Goal: Task Accomplishment & Management: Manage account settings

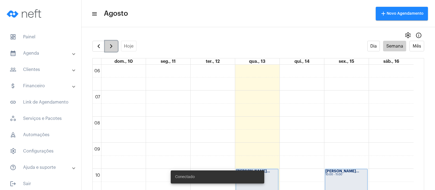
click at [106, 49] on button "button" at bounding box center [111, 46] width 13 height 11
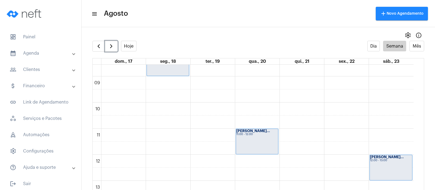
scroll to position [191, 0]
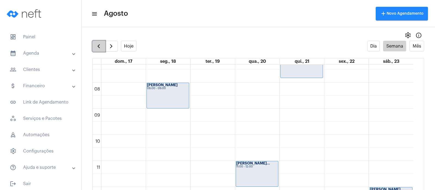
click at [95, 45] on button "button" at bounding box center [99, 46] width 13 height 11
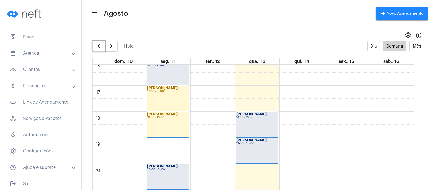
scroll to position [429, 0]
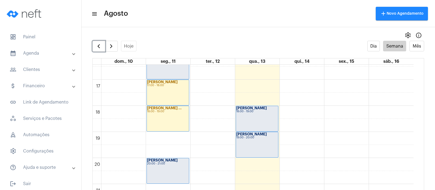
click at [258, 140] on div "[PERSON_NAME] 19:00 - 20:00" at bounding box center [257, 144] width 42 height 25
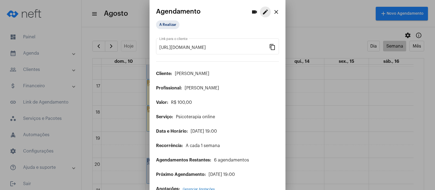
click at [262, 13] on mat-icon "edit" at bounding box center [265, 12] width 7 height 7
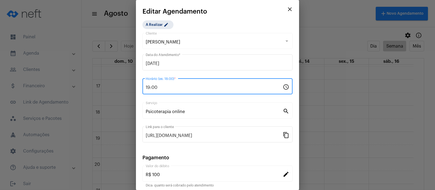
drag, startPoint x: 164, startPoint y: 87, endPoint x: 140, endPoint y: 87, distance: 24.2
click at [140, 87] on mat-dialog-container "close Editar Agendamento A Realizar edit Sofya de Paula Cliente [DATE] Data do …" at bounding box center [217, 95] width 163 height 190
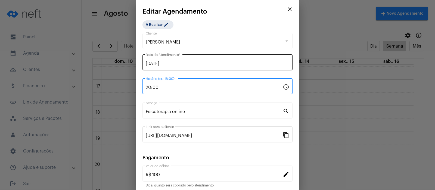
type input "20:00"
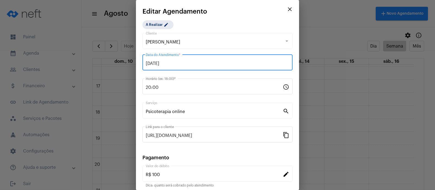
click at [165, 61] on input "[DATE]" at bounding box center [218, 63] width 144 height 5
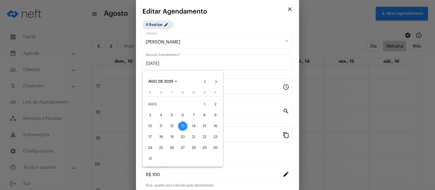
click at [195, 124] on div "14" at bounding box center [194, 126] width 10 height 10
type input "[DATE]"
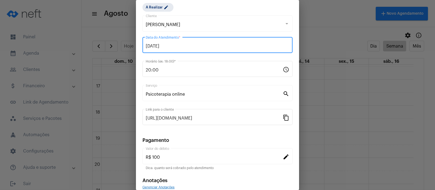
scroll to position [44, 0]
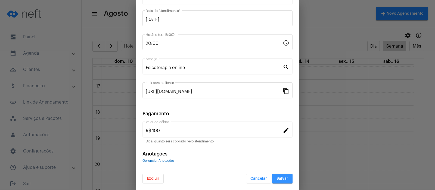
click at [281, 179] on span "Salvar" at bounding box center [283, 179] width 12 height 4
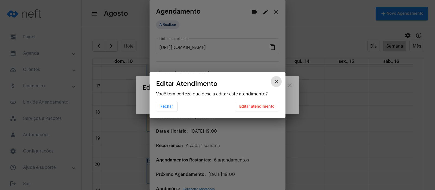
click at [247, 107] on span "Editar atendimento" at bounding box center [256, 107] width 35 height 4
